Goal: Information Seeking & Learning: Learn about a topic

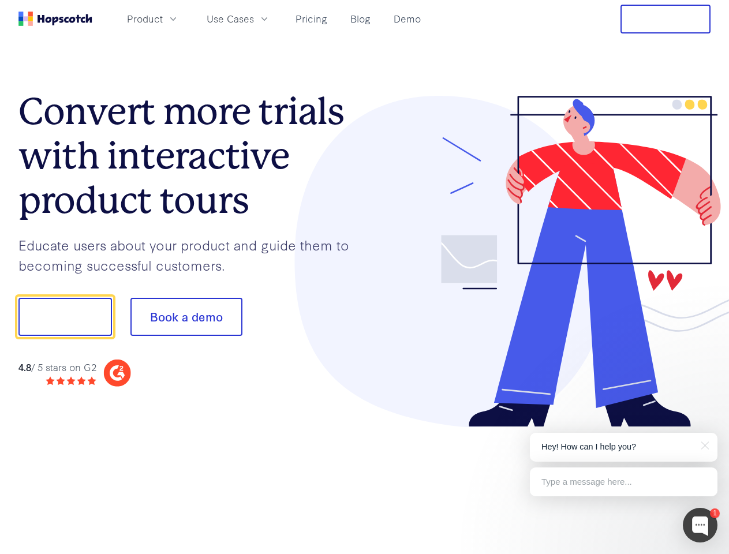
click at [365, 277] on div at bounding box center [538, 262] width 346 height 332
click at [163, 18] on span "Product" at bounding box center [145, 19] width 36 height 14
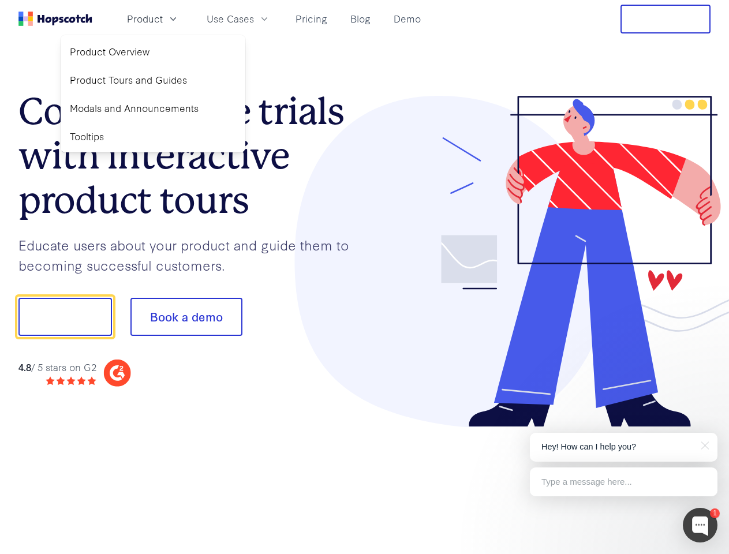
click at [254, 18] on span "Use Cases" at bounding box center [230, 19] width 47 height 14
click at [665, 19] on button "Free Trial" at bounding box center [665, 19] width 90 height 29
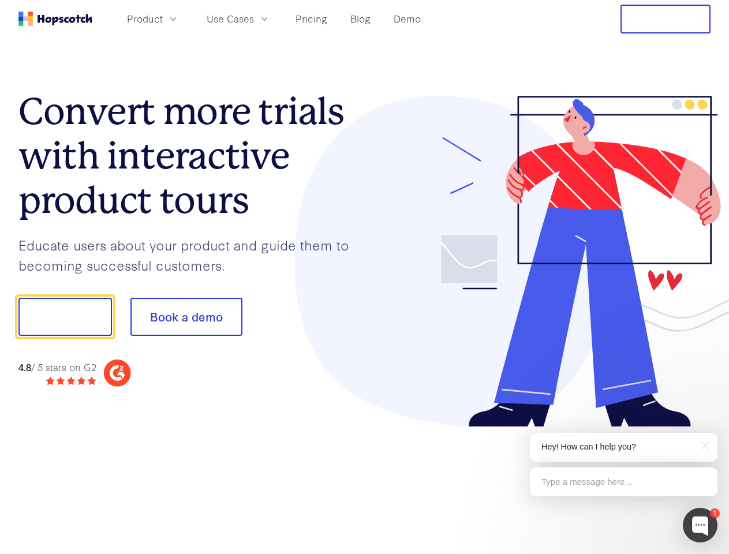
click at [65, 317] on button "Show me!" at bounding box center [64, 317] width 93 height 38
click at [186, 317] on button "Book a demo" at bounding box center [186, 317] width 112 height 38
click at [700, 525] on div at bounding box center [700, 525] width 35 height 35
click at [623, 447] on p "Hey! How can I help you?" at bounding box center [623, 447] width 164 height 12
click at [703, 444] on div at bounding box center [609, 315] width 216 height 385
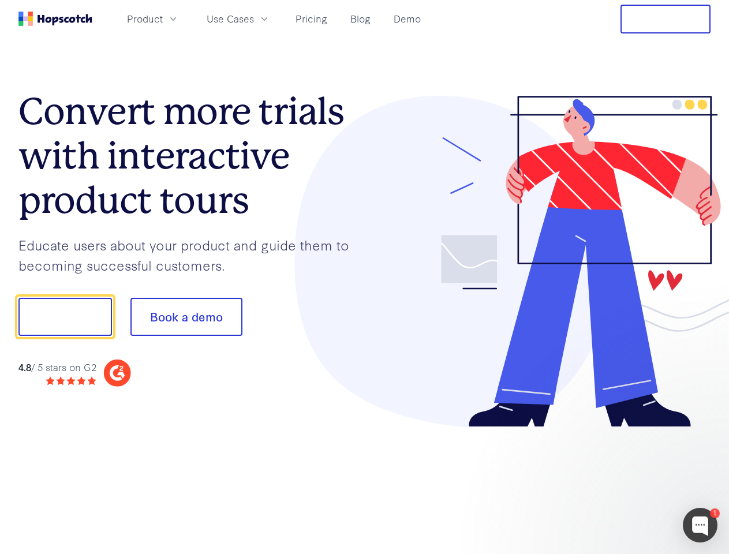
click at [623, 482] on div at bounding box center [609, 393] width 216 height 230
